Goal: Find contact information

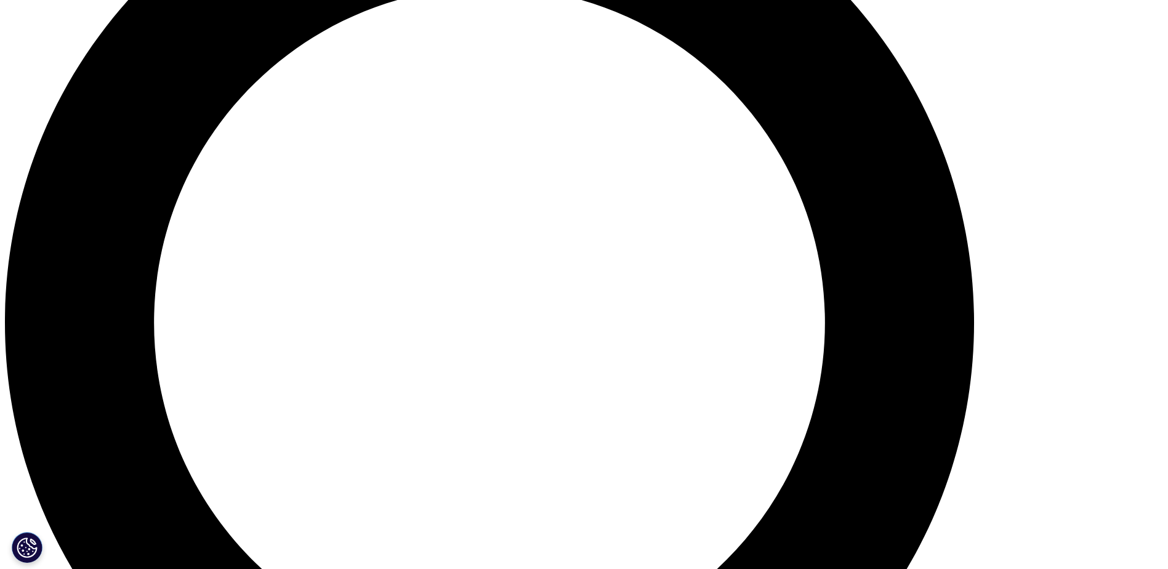
scroll to position [1355, 0]
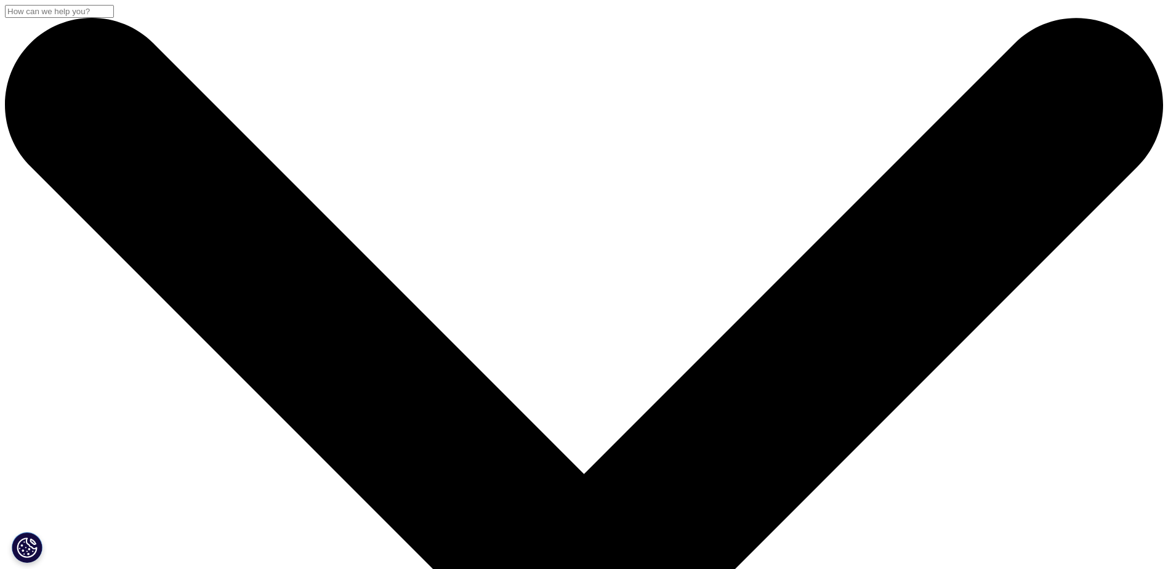
click at [114, 18] on input "Suchen" at bounding box center [59, 11] width 109 height 13
paste input "Heiko Hanisch"
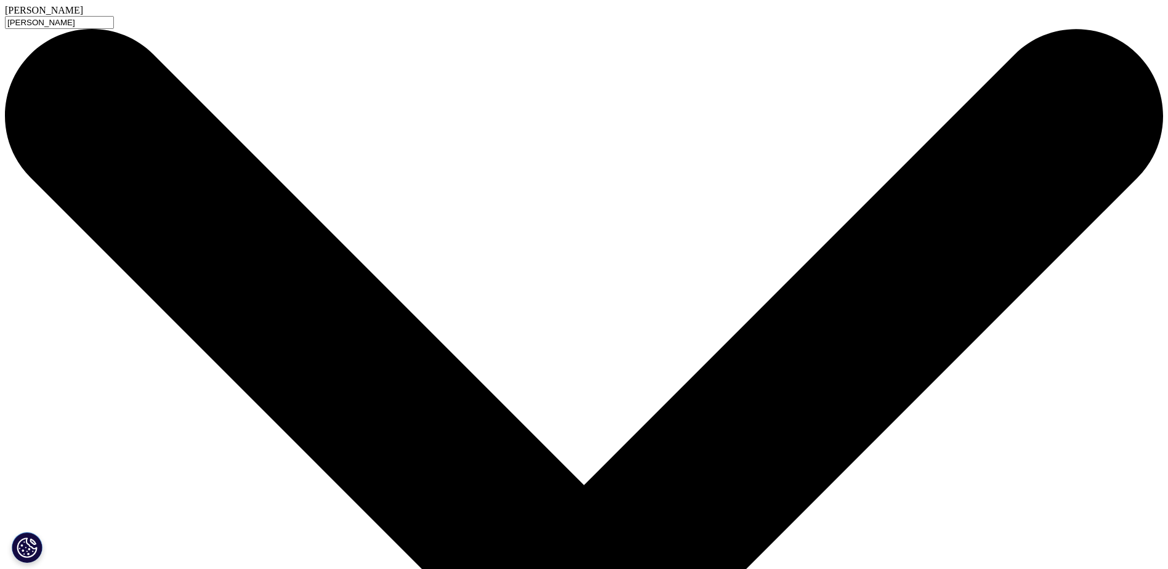
type input "Heiko Hanisch"
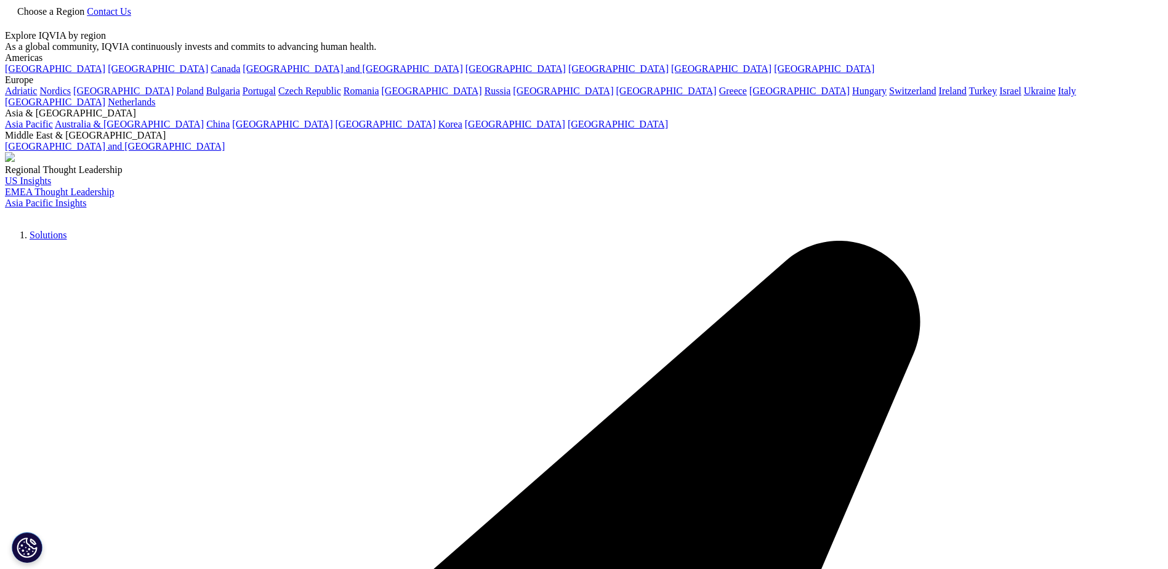
type input "[PERSON_NAME]"
